Goal: Transaction & Acquisition: Book appointment/travel/reservation

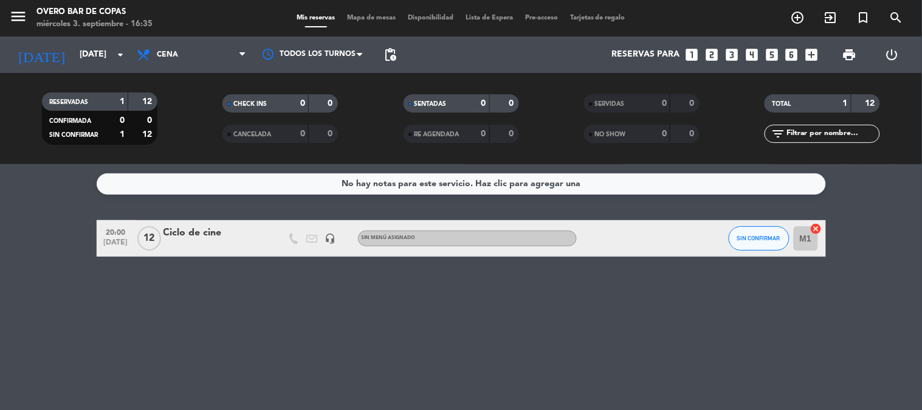
click at [399, 21] on span "Mapa de mesas" at bounding box center [371, 18] width 61 height 7
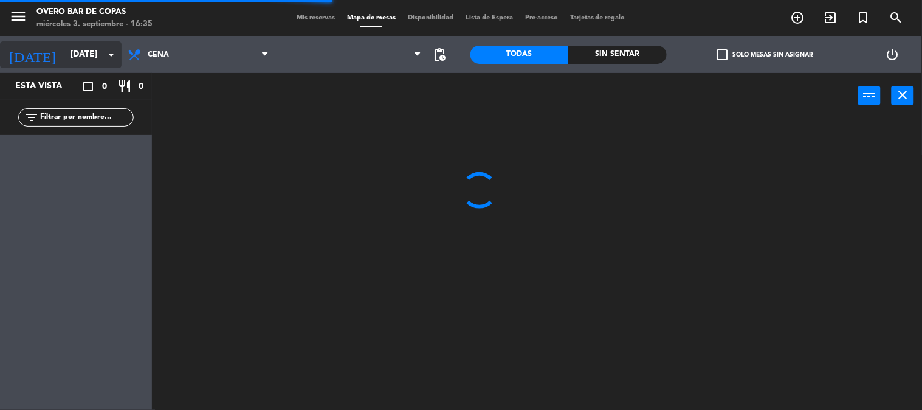
click at [64, 50] on input "[DATE]" at bounding box center [122, 55] width 116 height 22
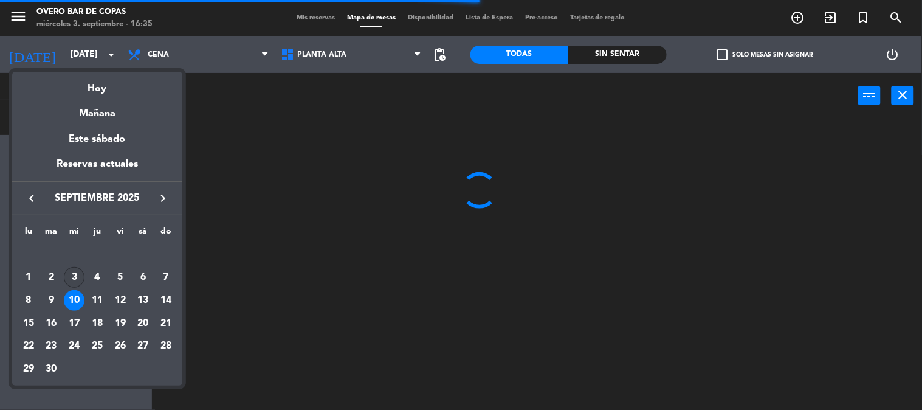
click at [75, 280] on div "3" at bounding box center [74, 277] width 21 height 21
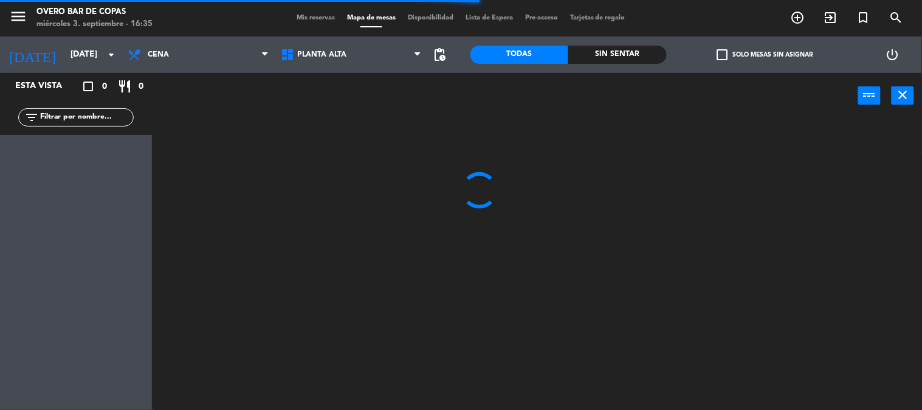
type input "[DATE]"
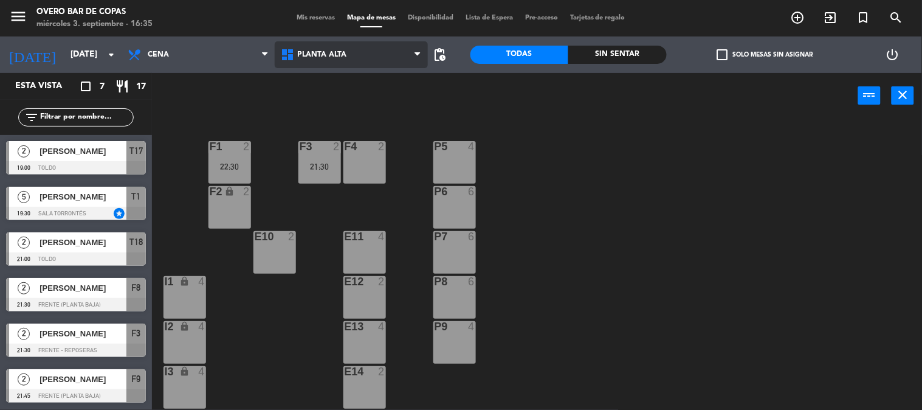
click at [351, 44] on span "Planta Alta" at bounding box center [351, 54] width 153 height 27
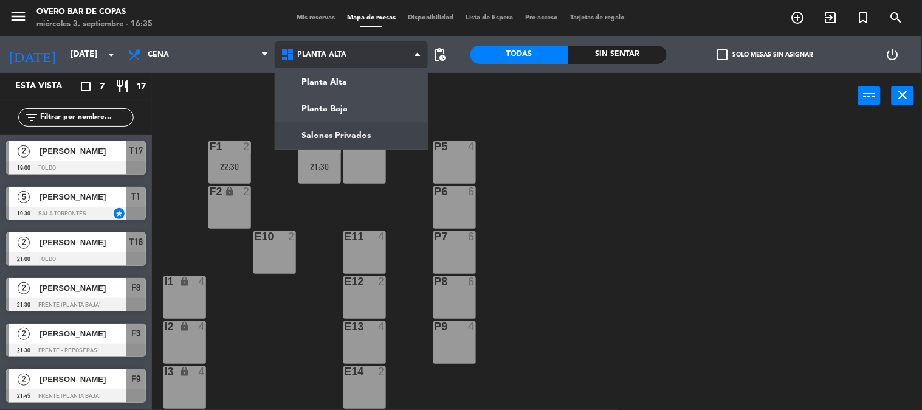
click at [358, 140] on ng-component "menu Overo Bar de Copas [DATE] 3. septiembre - 16:35 Mis reservas Mapa de mesas…" at bounding box center [461, 205] width 922 height 410
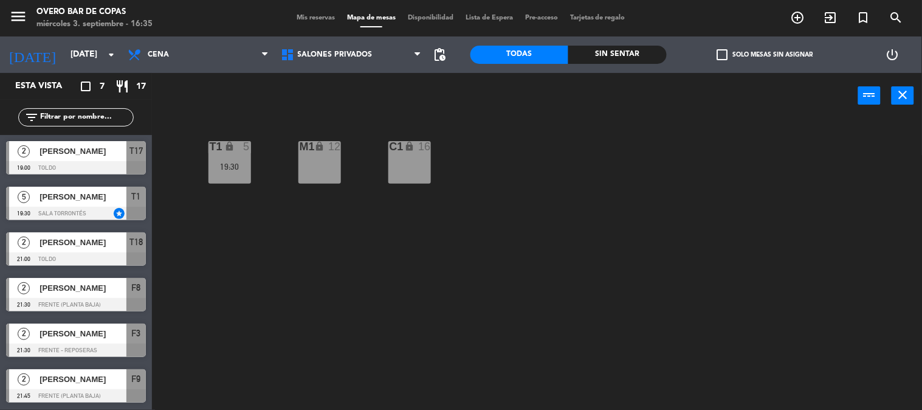
click at [345, 168] on div "T1 lock 5 19:30 M1 lock 12 C1 lock 16" at bounding box center [541, 264] width 761 height 291
click at [337, 170] on div "M1 lock 12" at bounding box center [320, 162] width 43 height 43
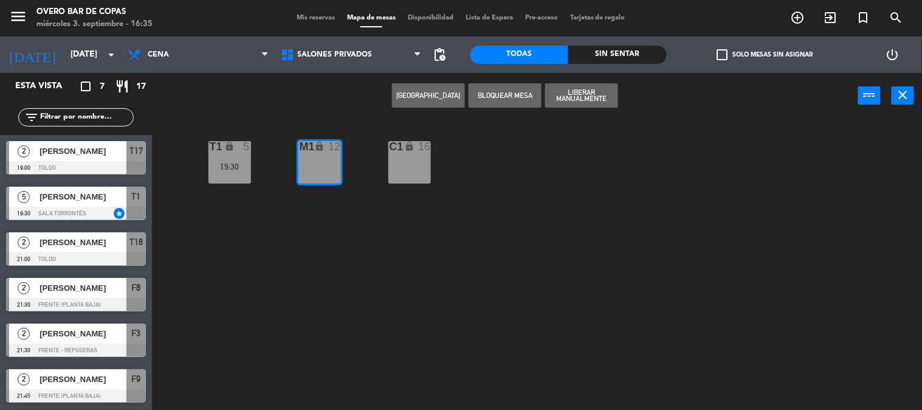
click at [430, 89] on button "[GEOGRAPHIC_DATA]" at bounding box center [428, 95] width 73 height 24
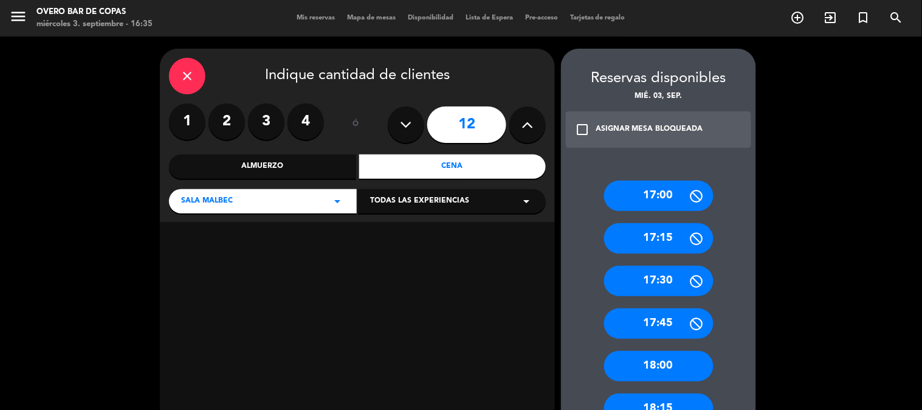
click at [429, 167] on div "Cena" at bounding box center [452, 166] width 187 height 24
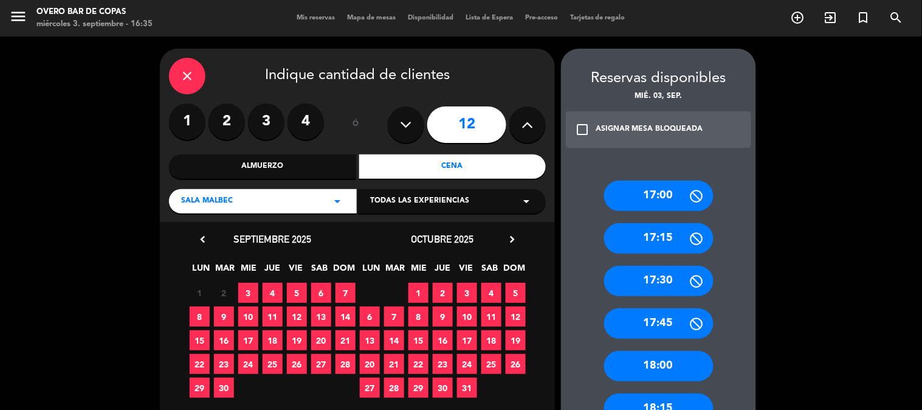
click at [242, 292] on span "3" at bounding box center [248, 293] width 20 height 20
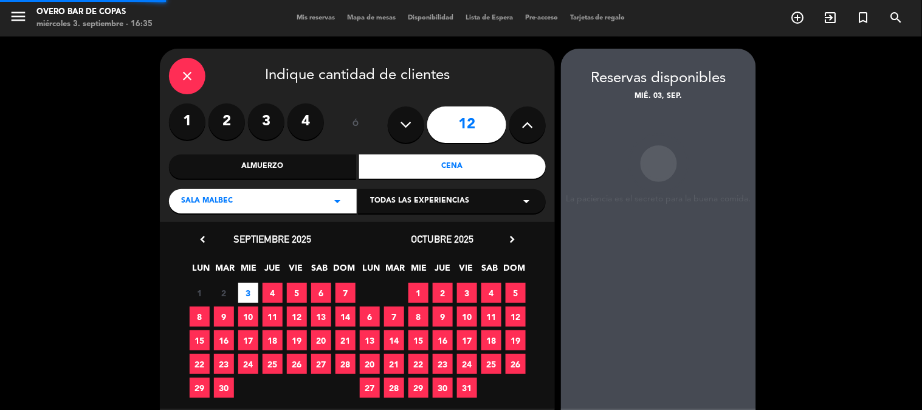
scroll to position [49, 0]
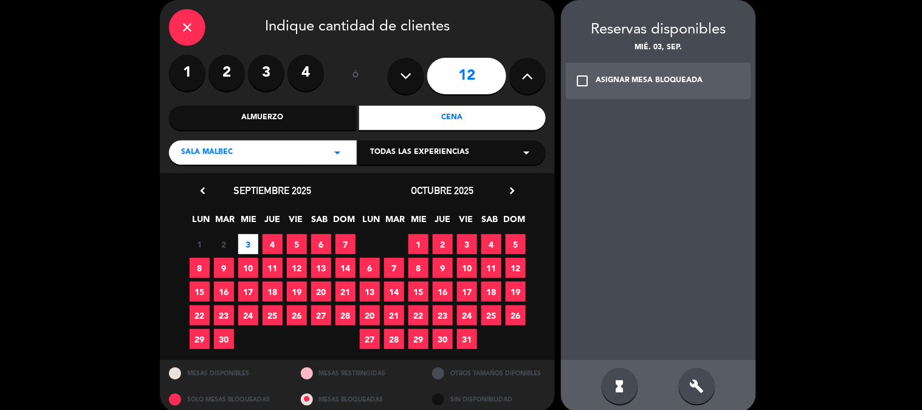
click at [657, 80] on div "ASIGNAR MESA BLOQUEADA" at bounding box center [650, 81] width 108 height 12
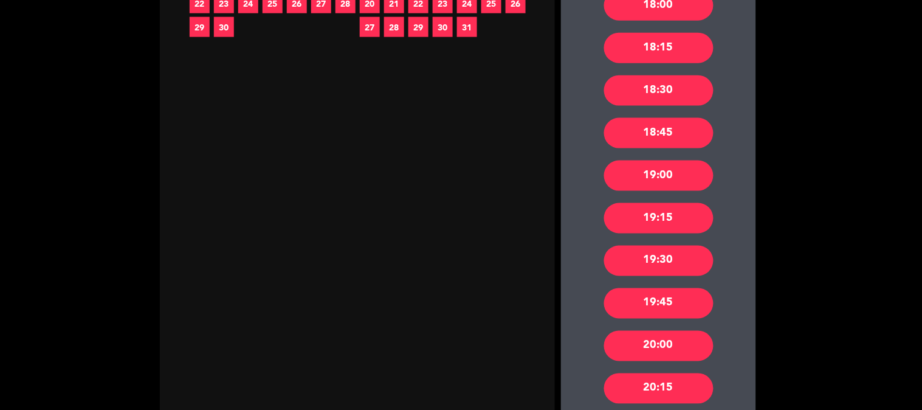
scroll to position [361, 0]
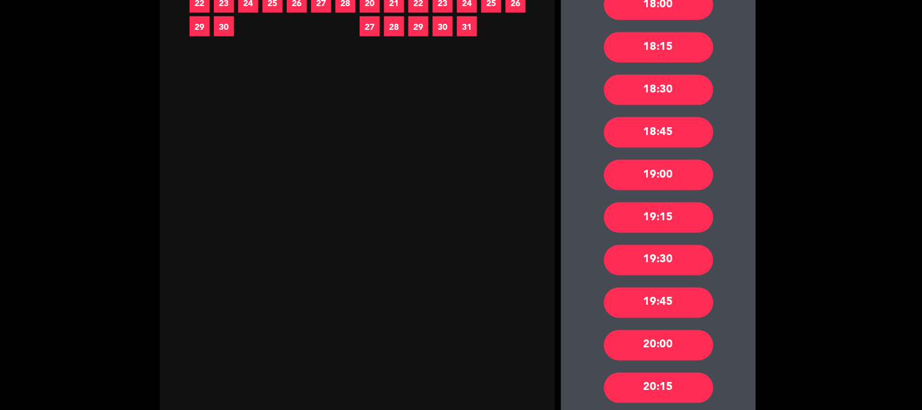
click at [671, 342] on div "20:00" at bounding box center [658, 345] width 109 height 30
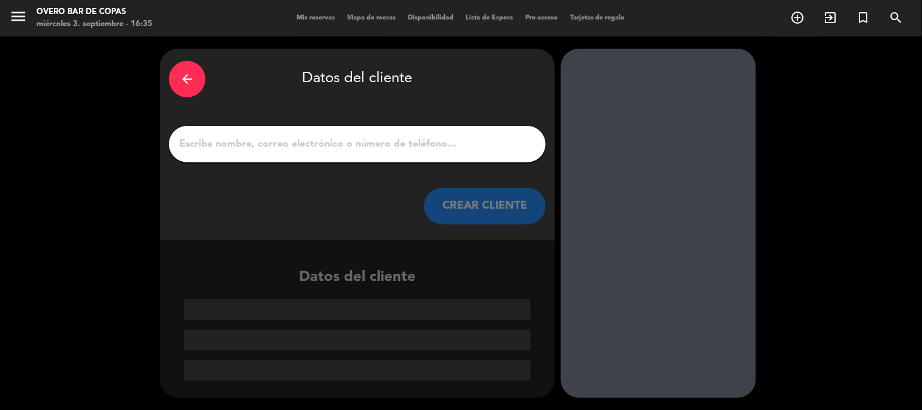
click at [392, 141] on input "1" at bounding box center [357, 144] width 359 height 17
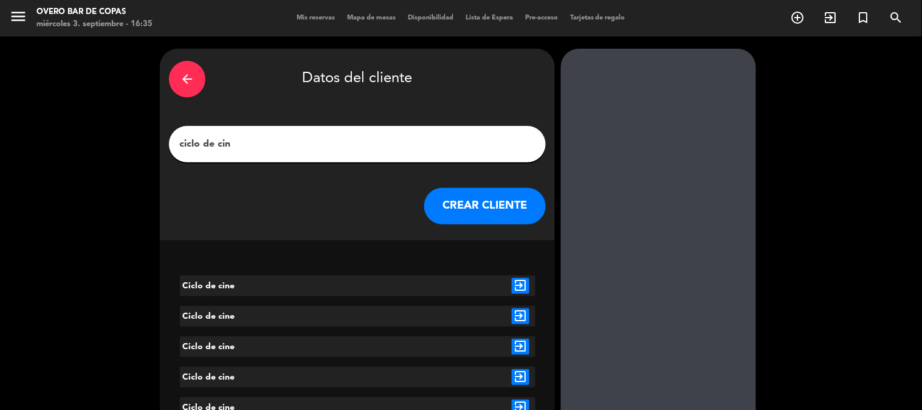
type input "ciclo de cin"
click at [523, 280] on icon "exit_to_app" at bounding box center [521, 286] width 18 height 16
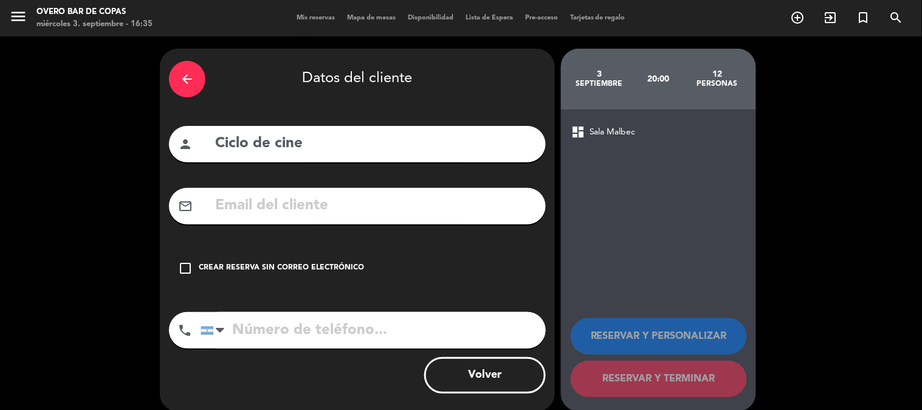
click at [353, 260] on div "check_box_outline_blank Crear reserva sin correo electrónico" at bounding box center [357, 268] width 377 height 36
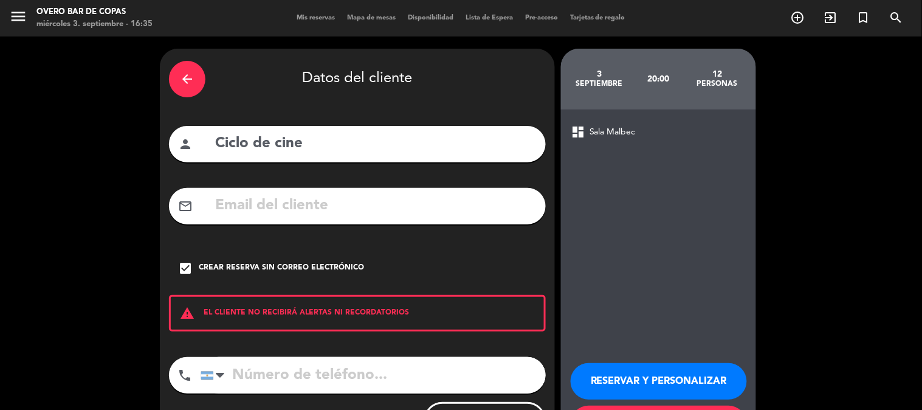
scroll to position [58, 0]
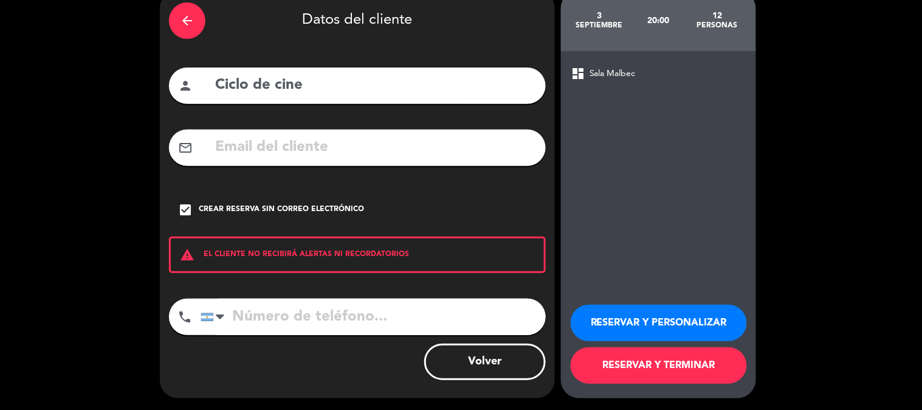
click at [639, 359] on button "RESERVAR Y TERMINAR" at bounding box center [659, 365] width 176 height 36
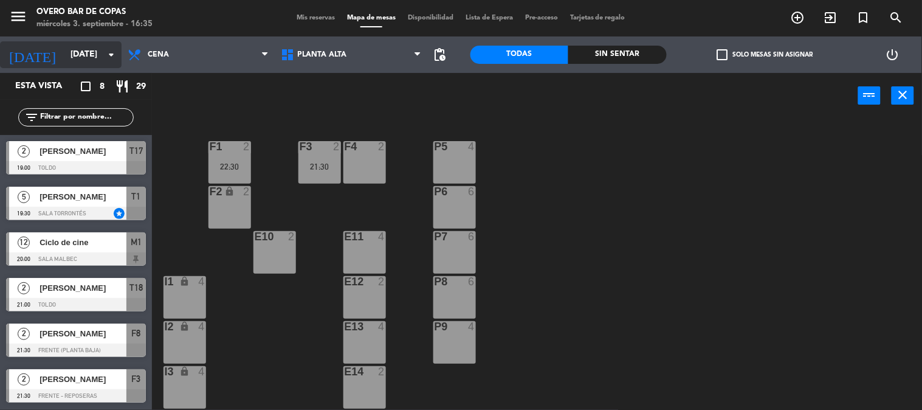
click at [77, 52] on input "[DATE]" at bounding box center [122, 55] width 116 height 22
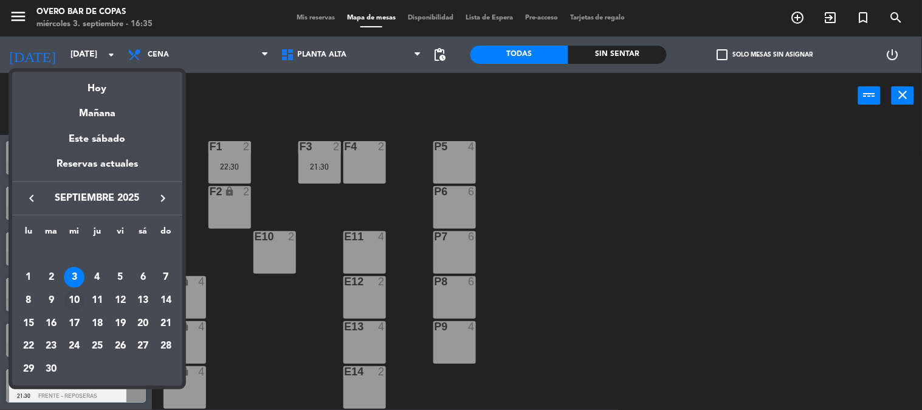
click at [72, 293] on div "10" at bounding box center [74, 300] width 21 height 21
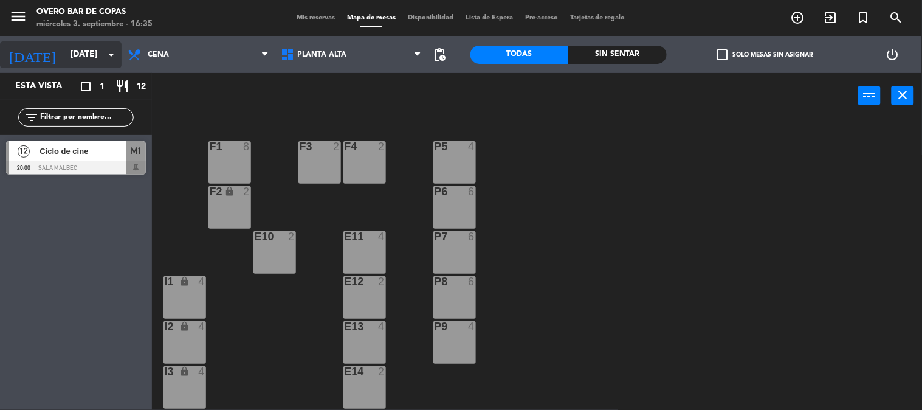
click at [84, 50] on input "[DATE]" at bounding box center [122, 55] width 116 height 22
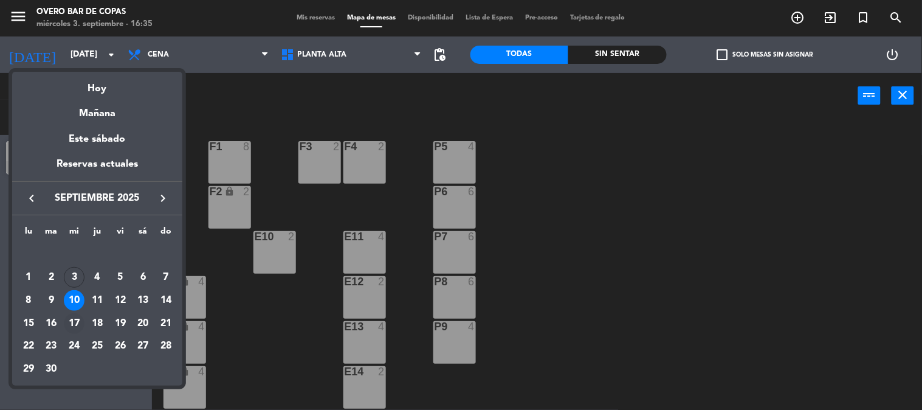
click at [64, 320] on div "17" at bounding box center [74, 323] width 21 height 21
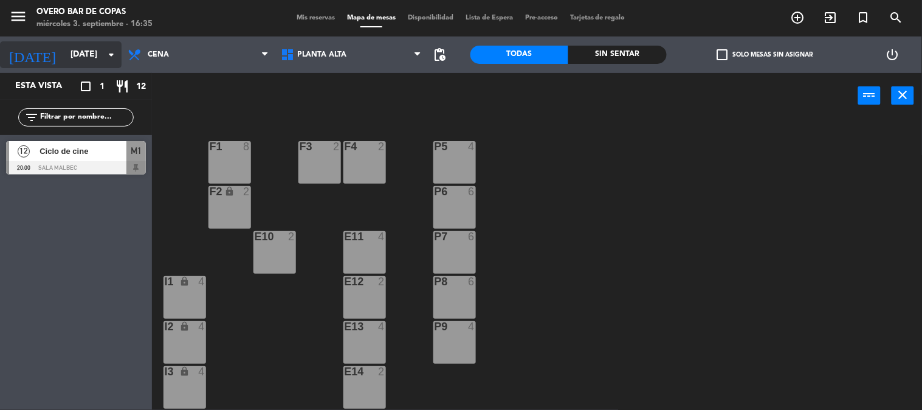
click at [70, 41] on div "[DATE] [DATE] arrow_drop_down" at bounding box center [61, 54] width 122 height 27
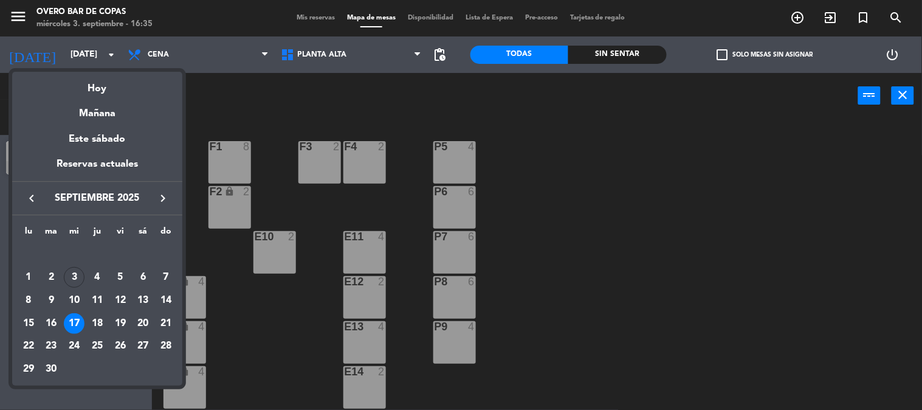
drag, startPoint x: 77, startPoint y: 342, endPoint x: 63, endPoint y: 372, distance: 32.9
click at [63, 372] on table "lu ma mi ju vi sá do [DATE] 2 3 4 5 6 7 8 9 10 11 12 13 14 15 16 17 18 19 20 21…" at bounding box center [97, 302] width 161 height 156
click at [70, 349] on div "24" at bounding box center [74, 346] width 21 height 21
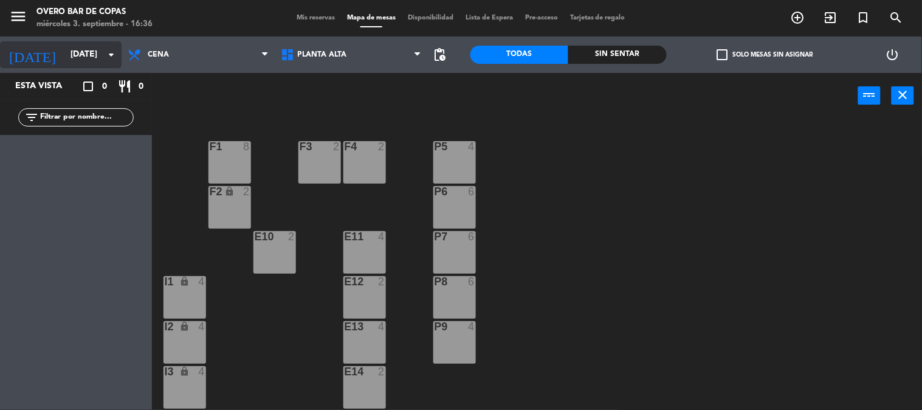
click at [100, 67] on div "[DATE] [DATE] arrow_drop_down" at bounding box center [61, 54] width 122 height 27
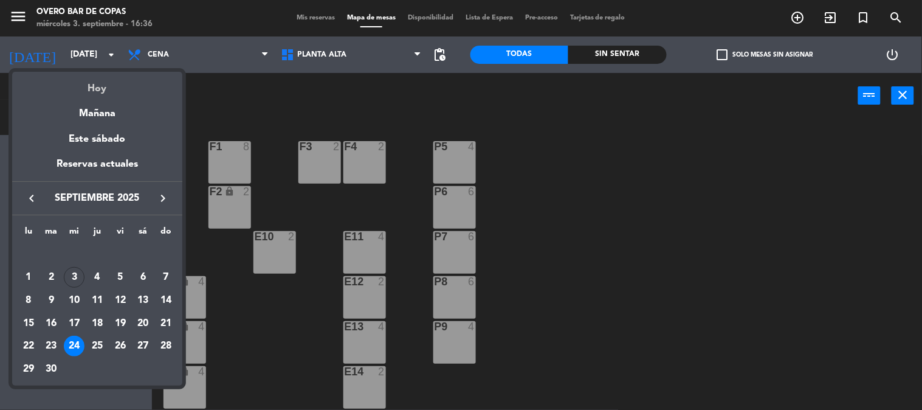
click at [101, 78] on div "Hoy" at bounding box center [97, 84] width 170 height 25
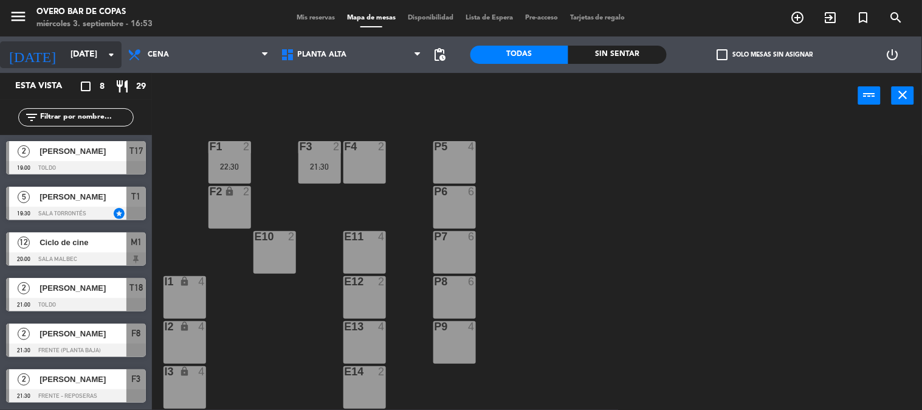
click at [104, 53] on icon "arrow_drop_down" at bounding box center [111, 54] width 15 height 15
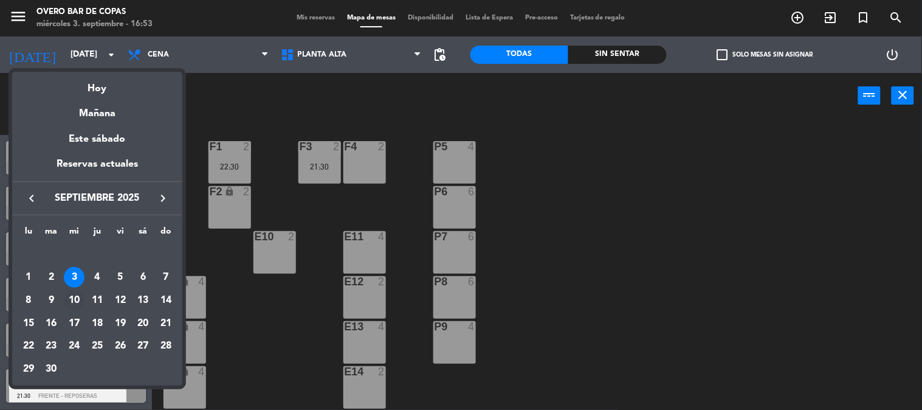
click at [77, 297] on div "10" at bounding box center [74, 300] width 21 height 21
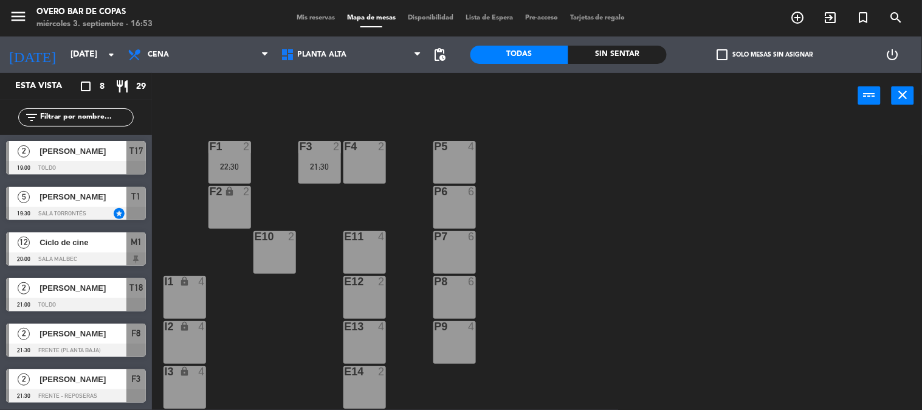
type input "[DATE]"
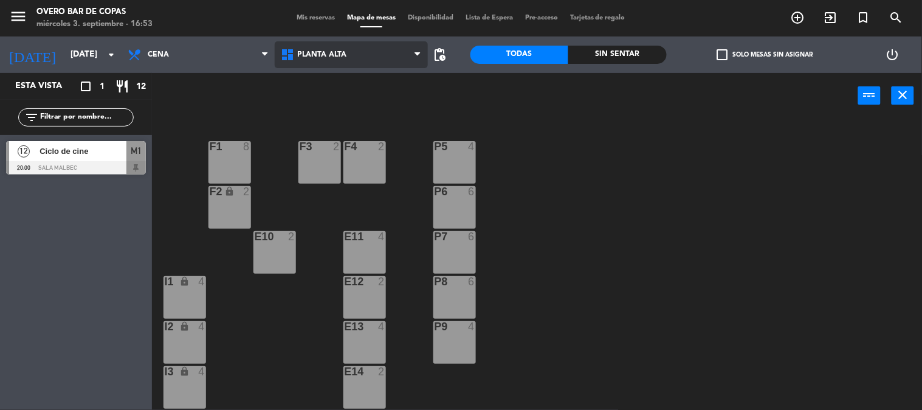
click at [371, 55] on span "Planta Alta" at bounding box center [351, 54] width 153 height 27
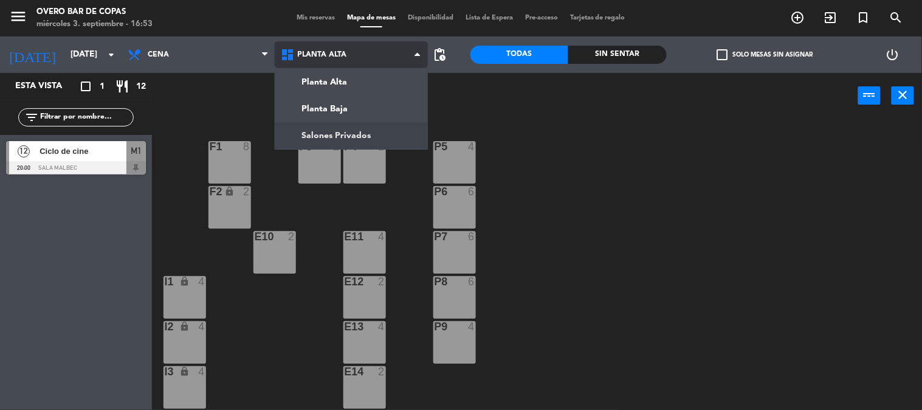
click at [374, 140] on ng-component "menu Overo Bar de Copas [DATE] 3. septiembre - 16:53 Mis reservas Mapa de mesas…" at bounding box center [461, 205] width 922 height 410
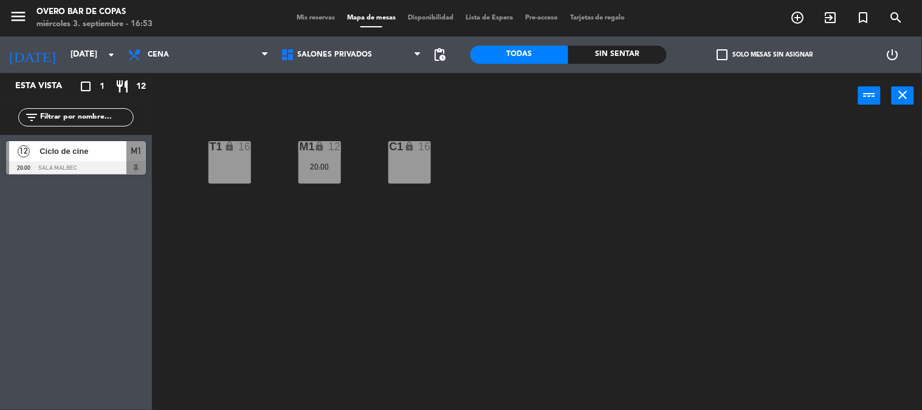
click at [244, 161] on div "T1 lock 16" at bounding box center [230, 162] width 43 height 43
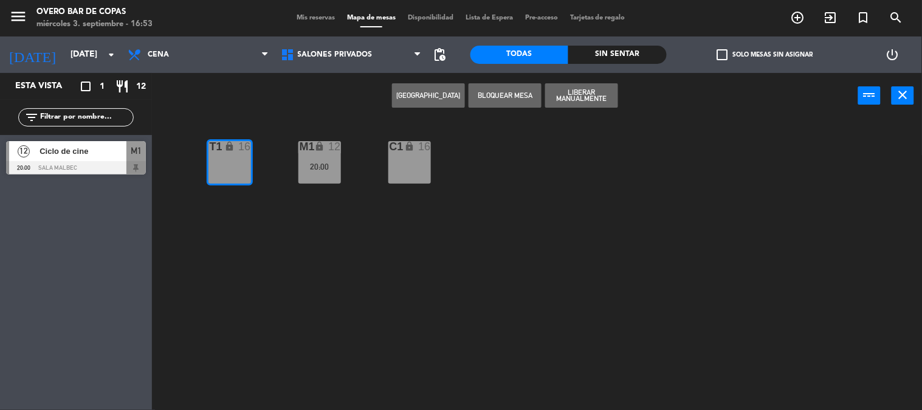
click at [446, 101] on button "[GEOGRAPHIC_DATA]" at bounding box center [428, 95] width 73 height 24
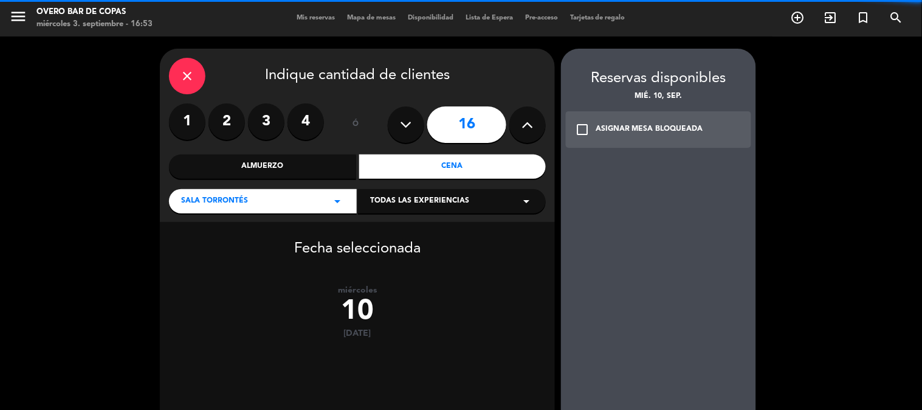
click at [319, 122] on label "4" at bounding box center [306, 121] width 36 height 36
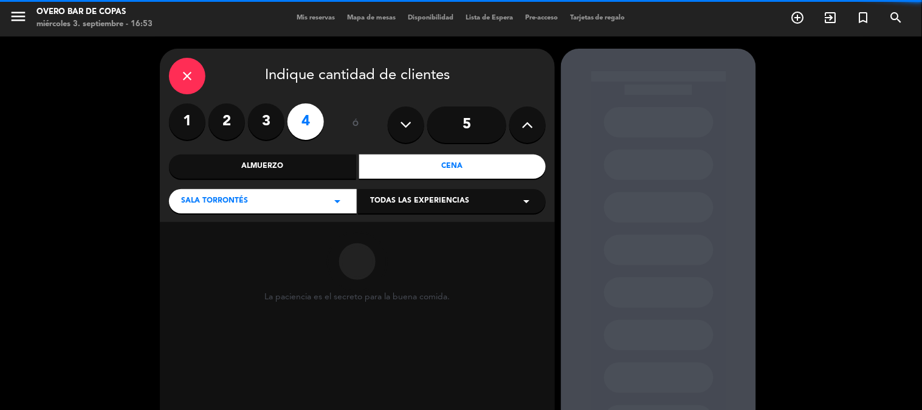
click at [460, 123] on input "5" at bounding box center [466, 124] width 79 height 36
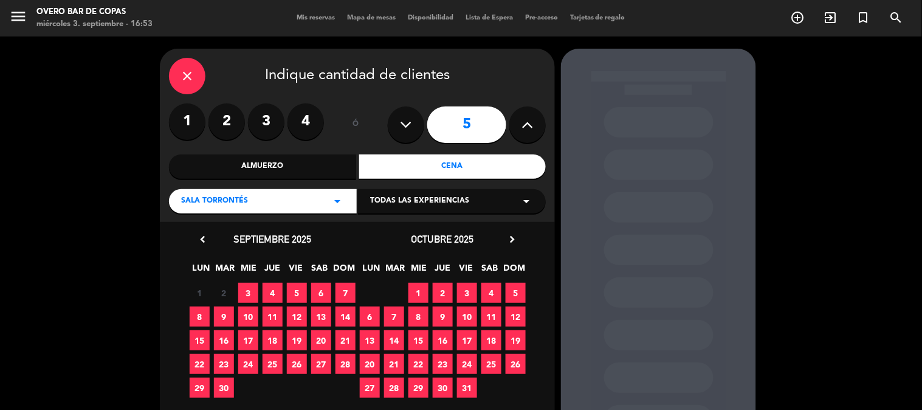
click at [252, 319] on span "10" at bounding box center [248, 316] width 20 height 20
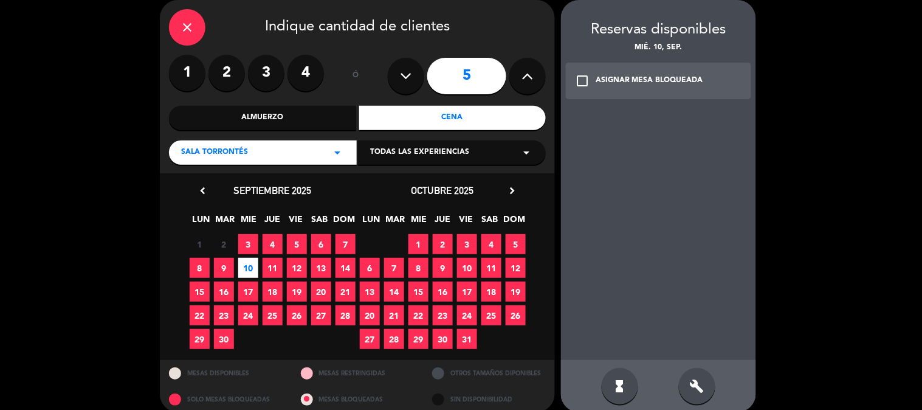
click at [676, 85] on div "ASIGNAR MESA BLOQUEADA" at bounding box center [650, 81] width 108 height 12
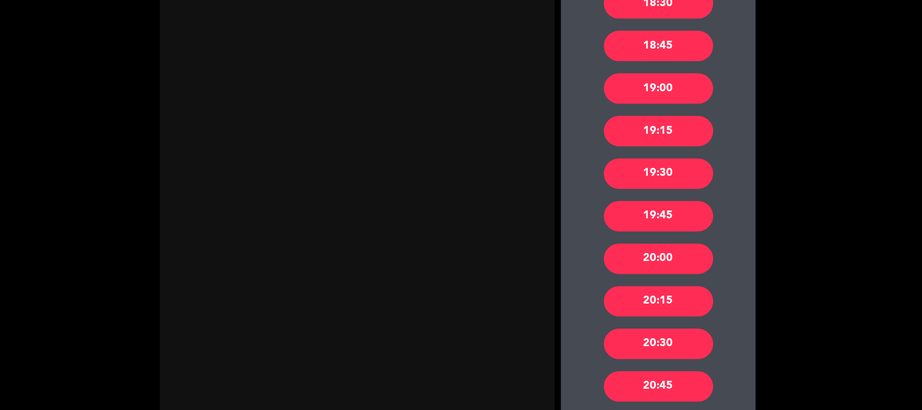
scroll to position [529, 0]
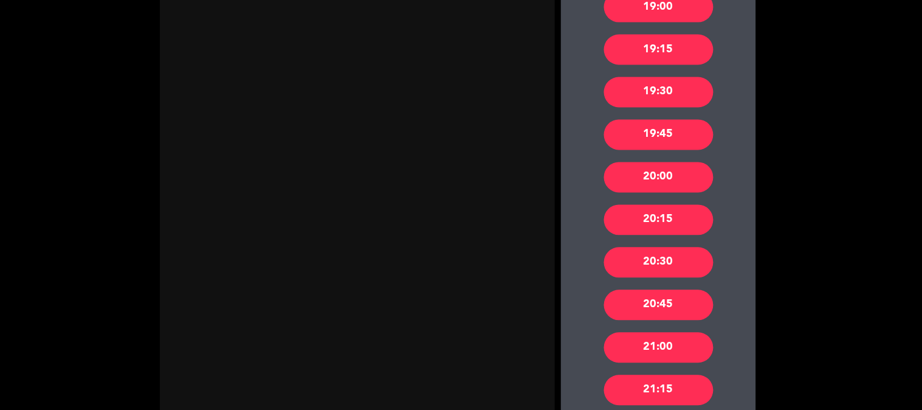
click at [671, 353] on div "21:00" at bounding box center [658, 348] width 109 height 30
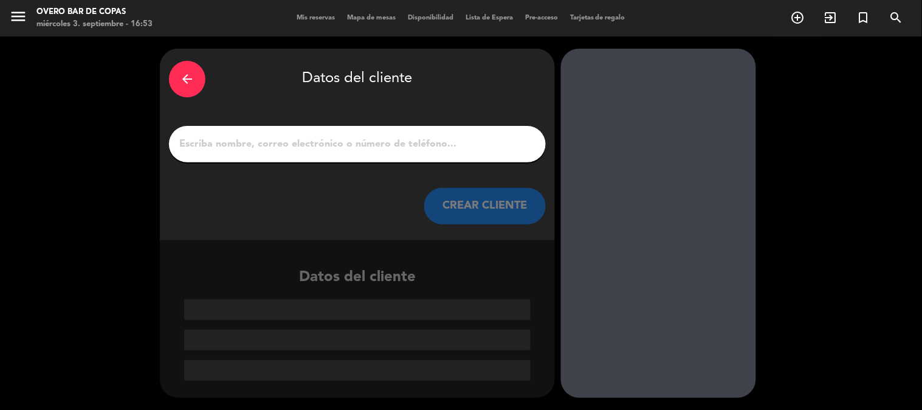
scroll to position [0, 0]
click at [406, 139] on input "1" at bounding box center [357, 144] width 359 height 17
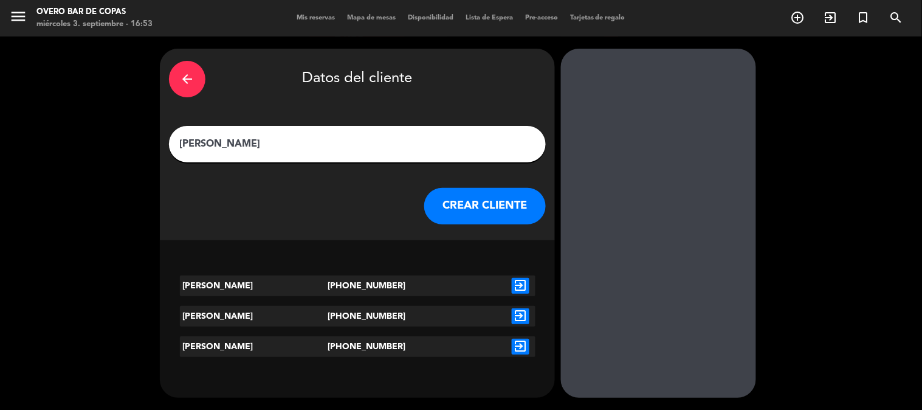
type input "[PERSON_NAME]"
click at [525, 282] on icon "exit_to_app" at bounding box center [521, 286] width 18 height 16
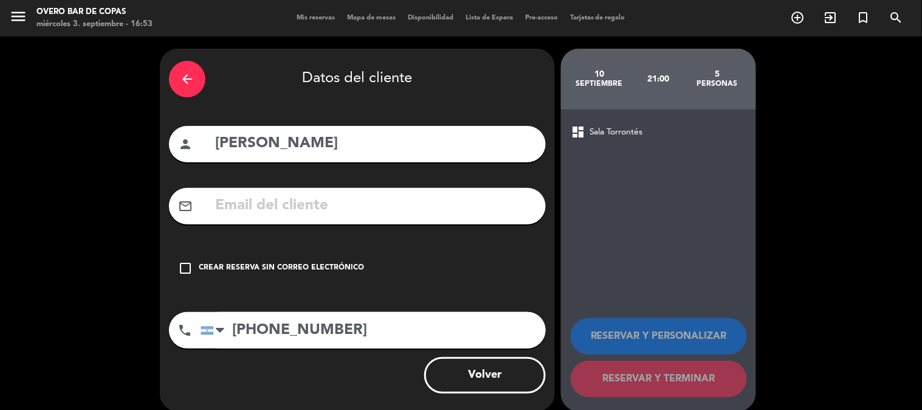
click at [386, 144] on input "[PERSON_NAME]" at bounding box center [375, 143] width 323 height 25
type input "[PERSON_NAME]"
paste input "[EMAIL_ADDRESS][DOMAIN_NAME]"
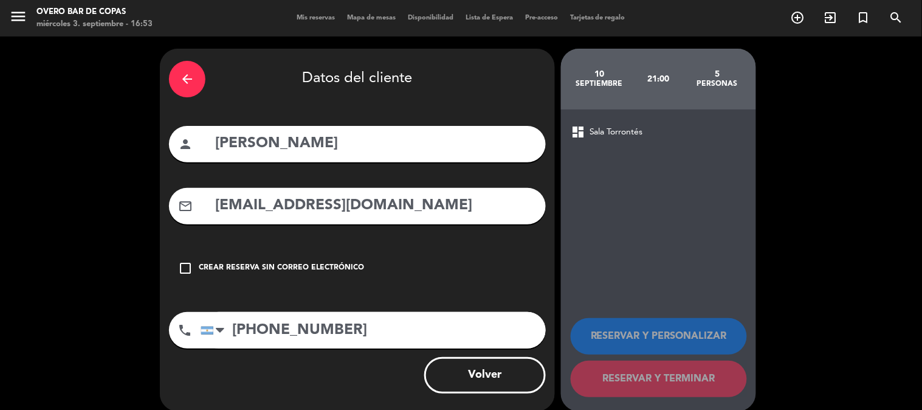
click at [295, 193] on input "[EMAIL_ADDRESS][DOMAIN_NAME]" at bounding box center [375, 205] width 323 height 25
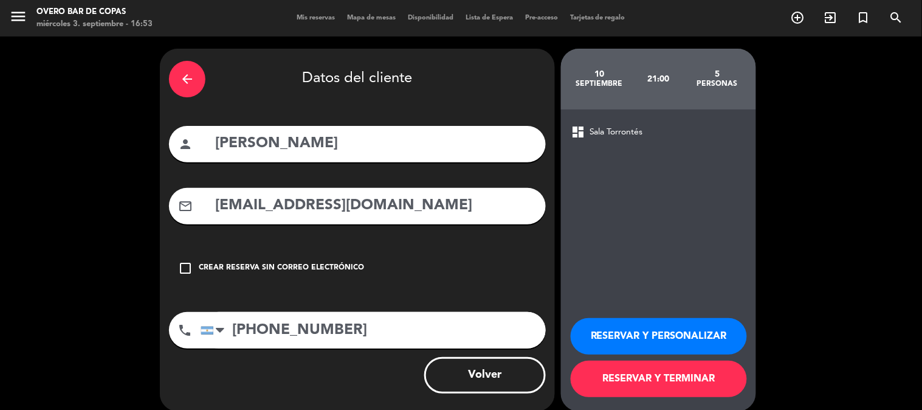
type input "[EMAIL_ADDRESS][DOMAIN_NAME]"
click at [590, 373] on button "RESERVAR Y TERMINAR" at bounding box center [659, 379] width 176 height 36
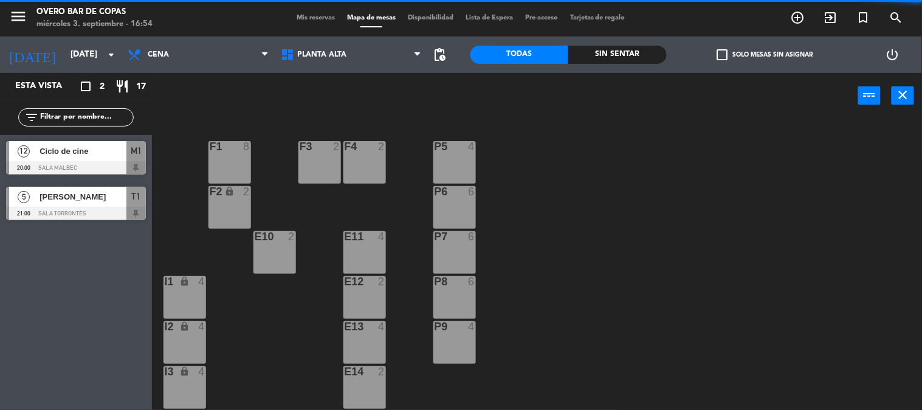
click at [81, 207] on div at bounding box center [76, 213] width 140 height 13
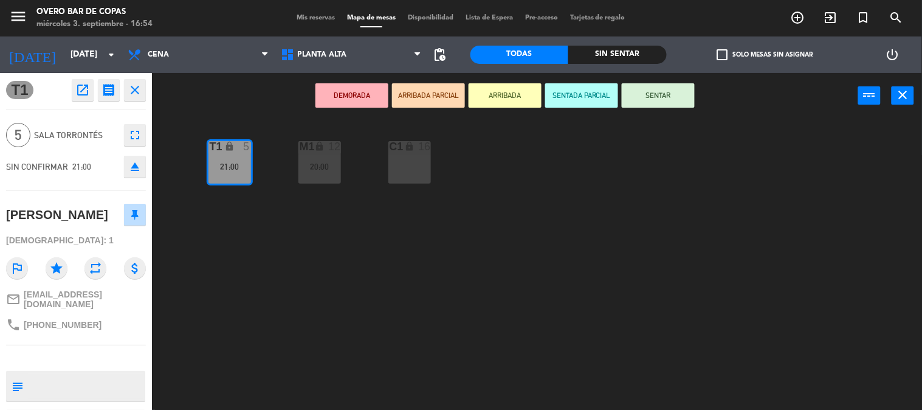
click at [58, 279] on icon "star" at bounding box center [57, 268] width 22 height 22
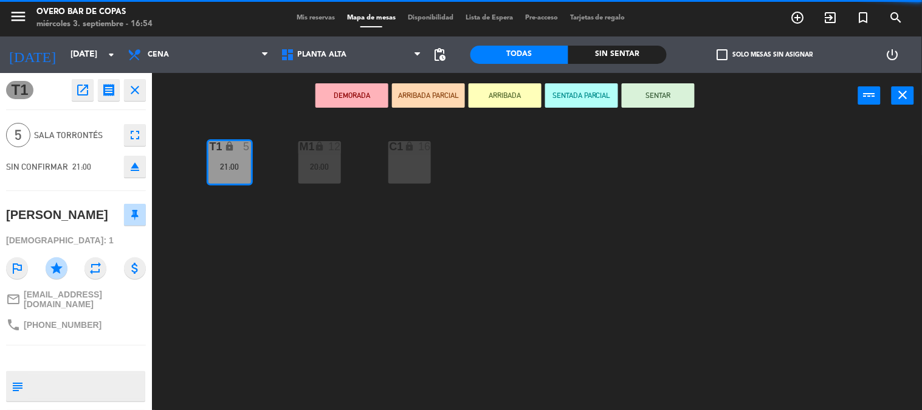
click at [411, 314] on div "T1 lock 5 21:00 M1 lock 12 20:00 C1 lock 16" at bounding box center [541, 264] width 761 height 291
